Goal: Find specific page/section

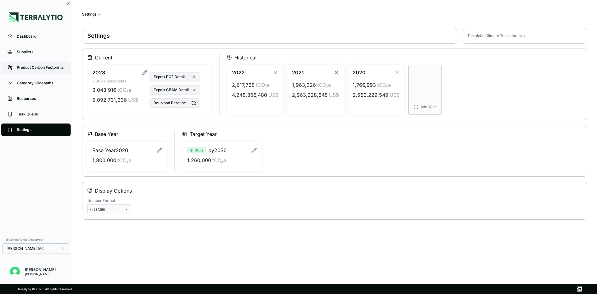
click at [31, 62] on link "Product Carbon Footprints" at bounding box center [35, 67] width 69 height 12
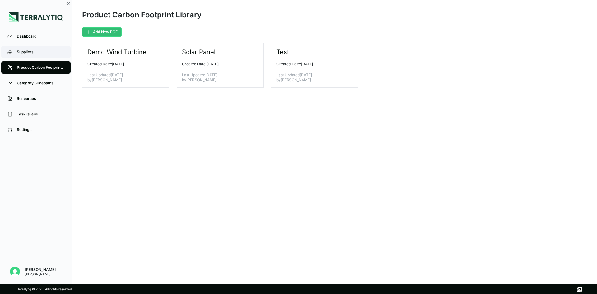
click at [27, 53] on div "Suppliers" at bounding box center [41, 51] width 48 height 5
